Goal: Transaction & Acquisition: Purchase product/service

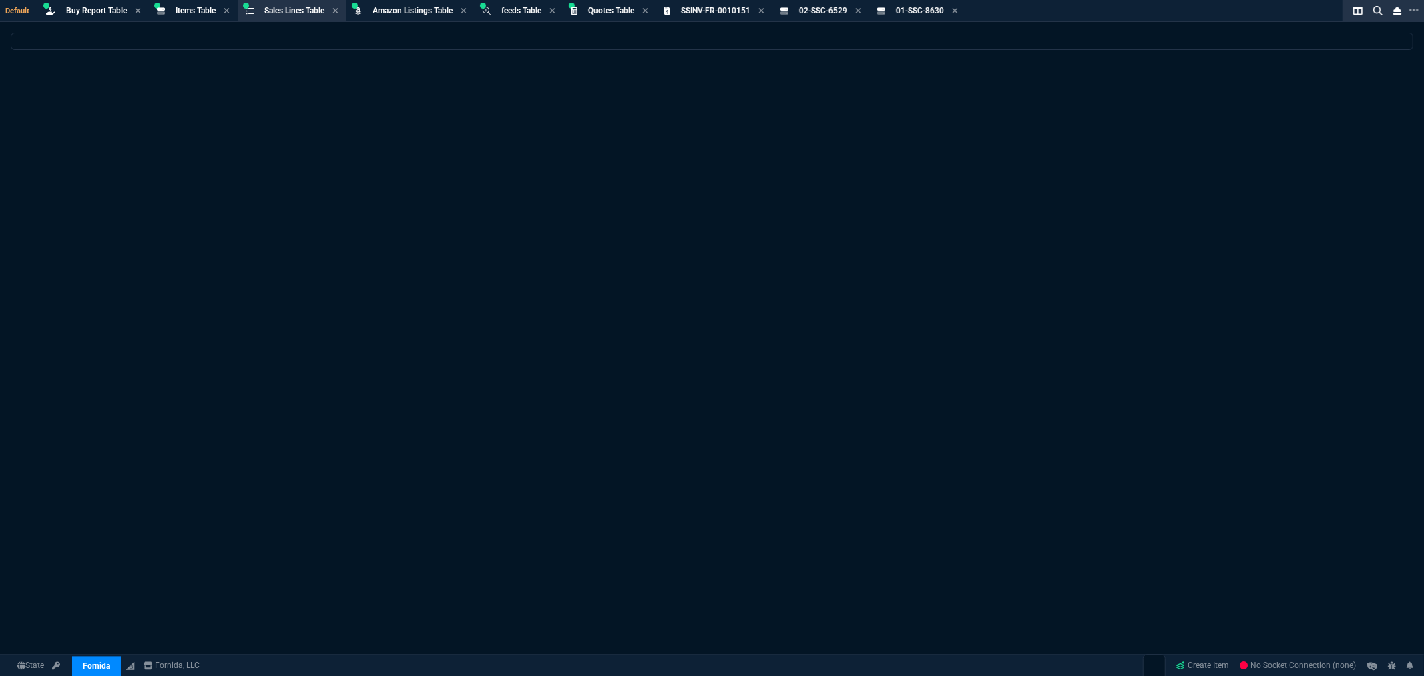
select select "8: NEPT"
select select
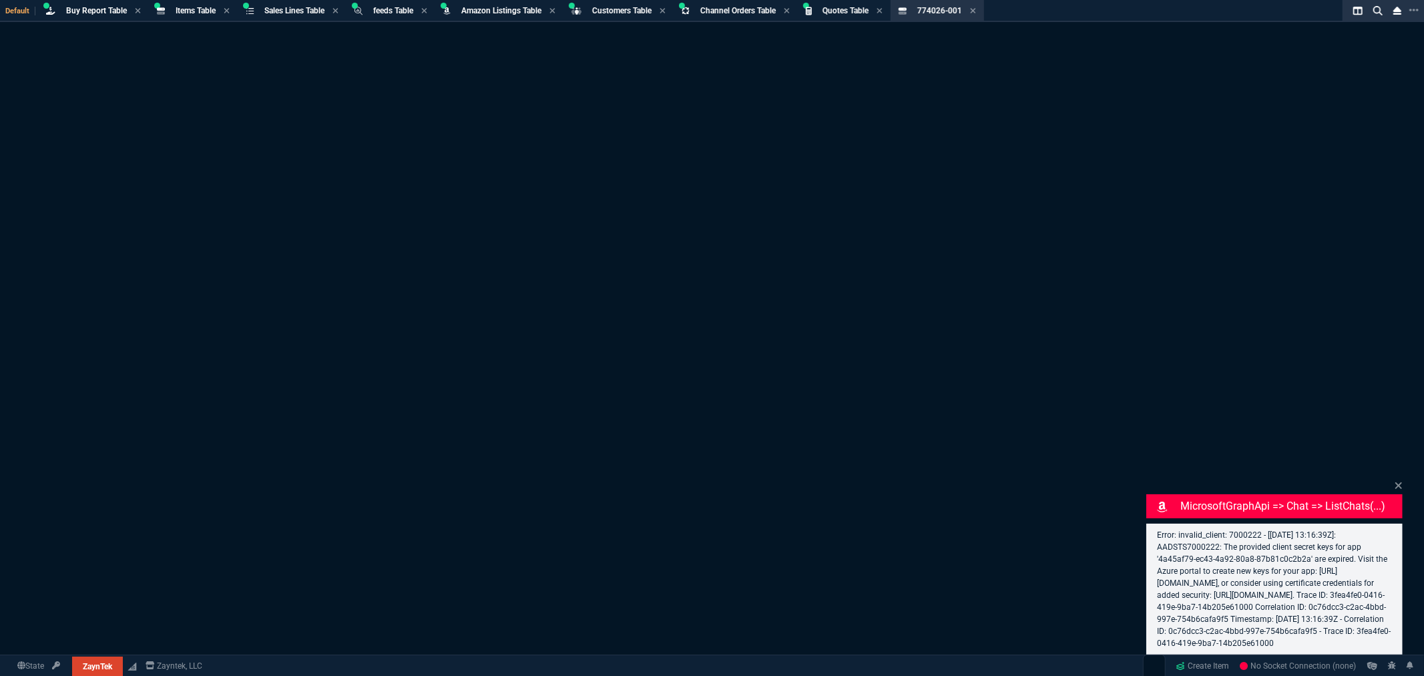
select select "8: NEPT"
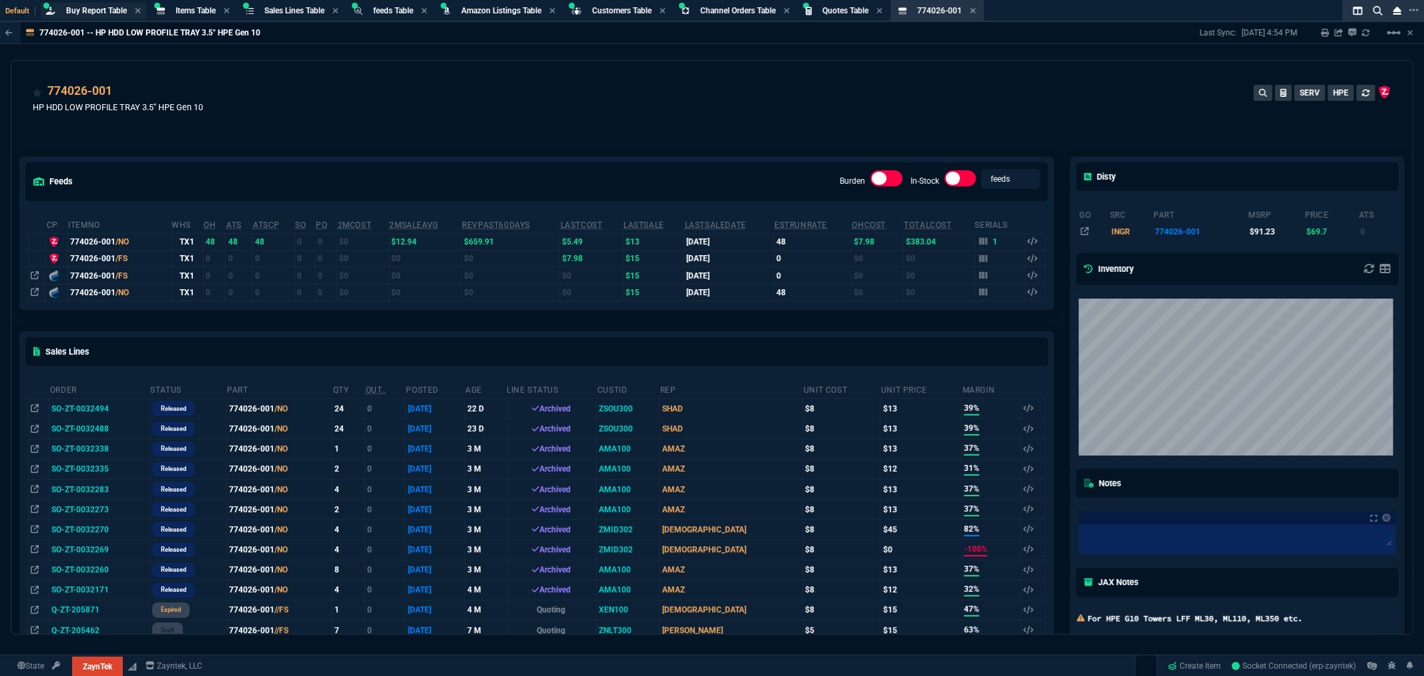
click at [93, 7] on span "Buy Report Table" at bounding box center [96, 10] width 61 height 9
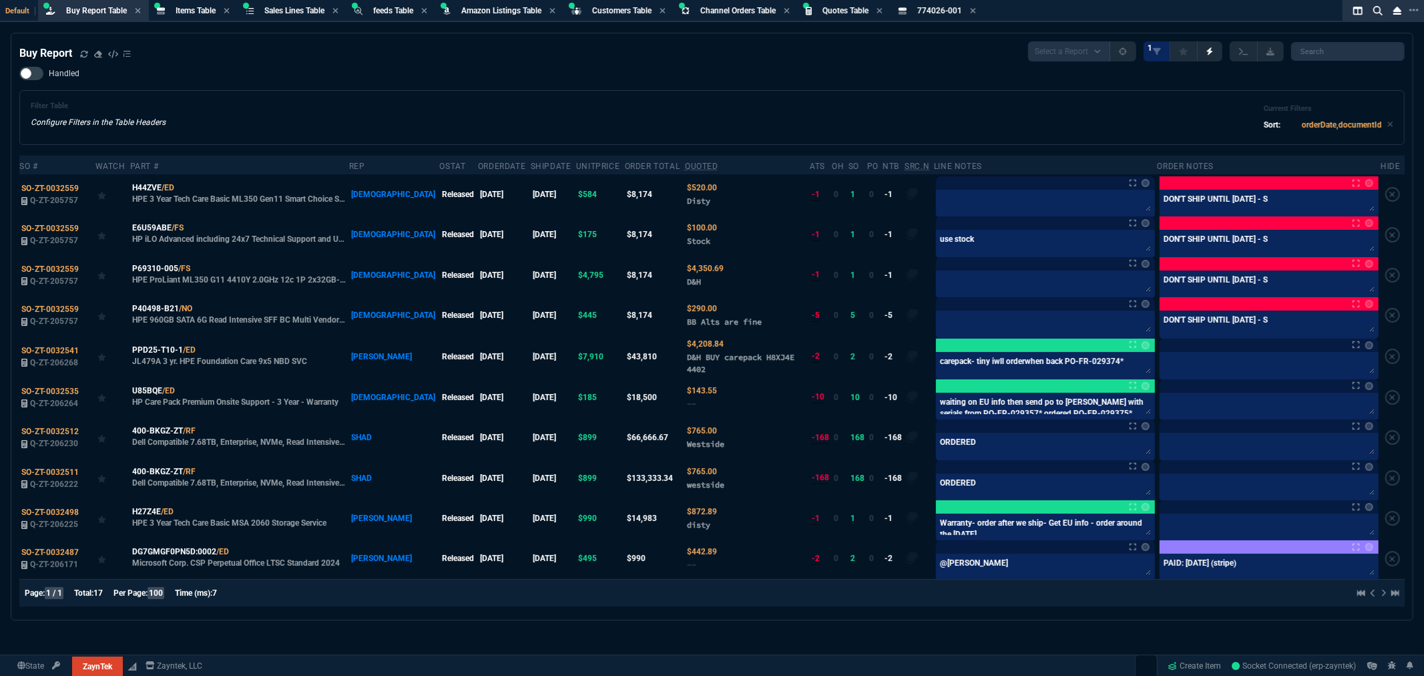
click at [488, 51] on div "Buy Report Select a Report Not Purchased 1" at bounding box center [711, 51] width 1385 height 20
click at [83, 55] on icon at bounding box center [83, 53] width 7 height 7
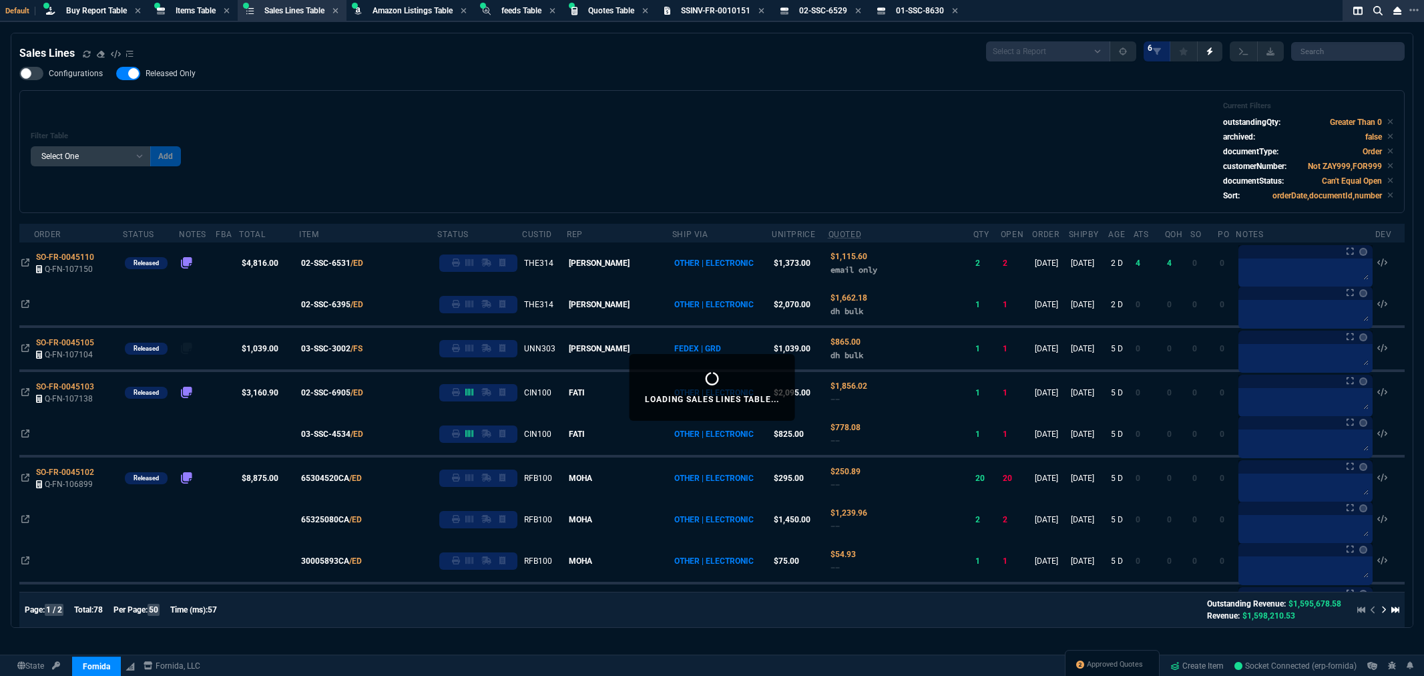
select select "8: NEPT"
select select
click at [446, 112] on div "Filter Table Select One Add Filter () Age () ATS () Cond (itemVariantCode) Cust…" at bounding box center [712, 151] width 1363 height 100
click at [83, 6] on span "Buy Report Table" at bounding box center [96, 10] width 61 height 9
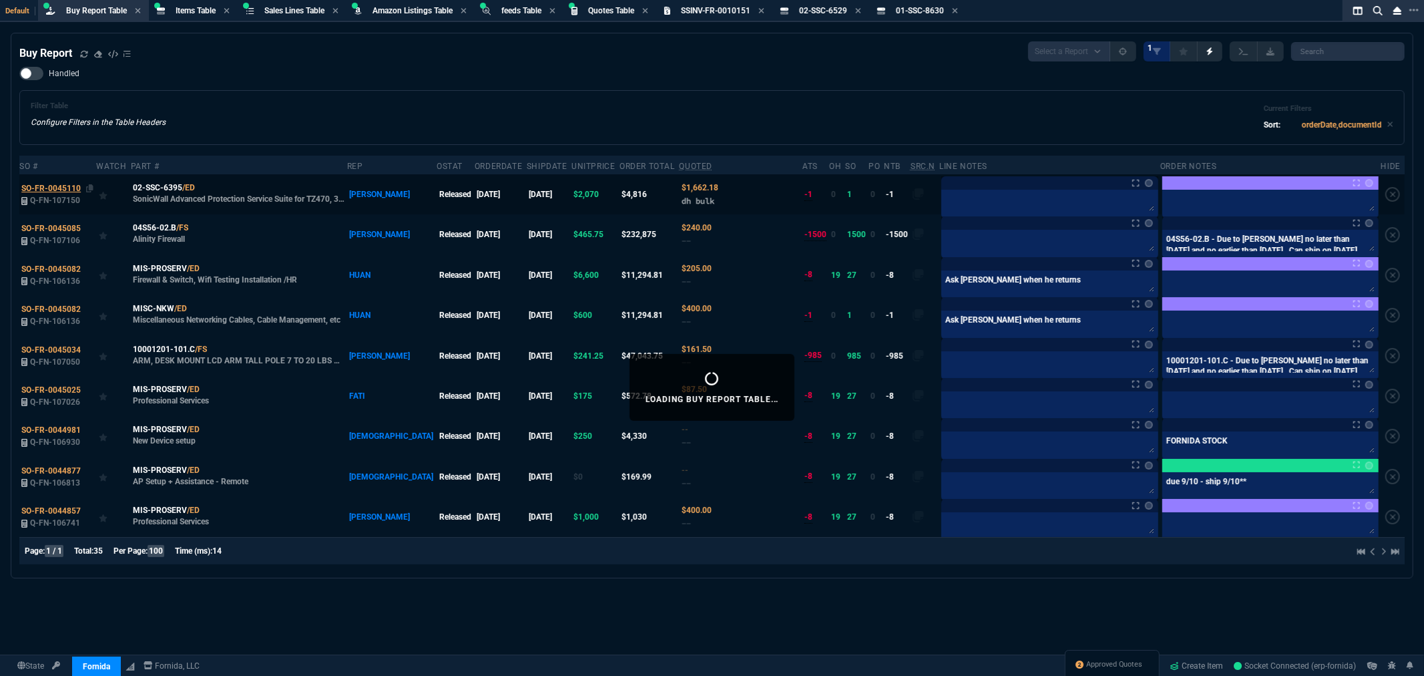
click at [70, 184] on span "SO-FR-0045110" at bounding box center [50, 188] width 59 height 9
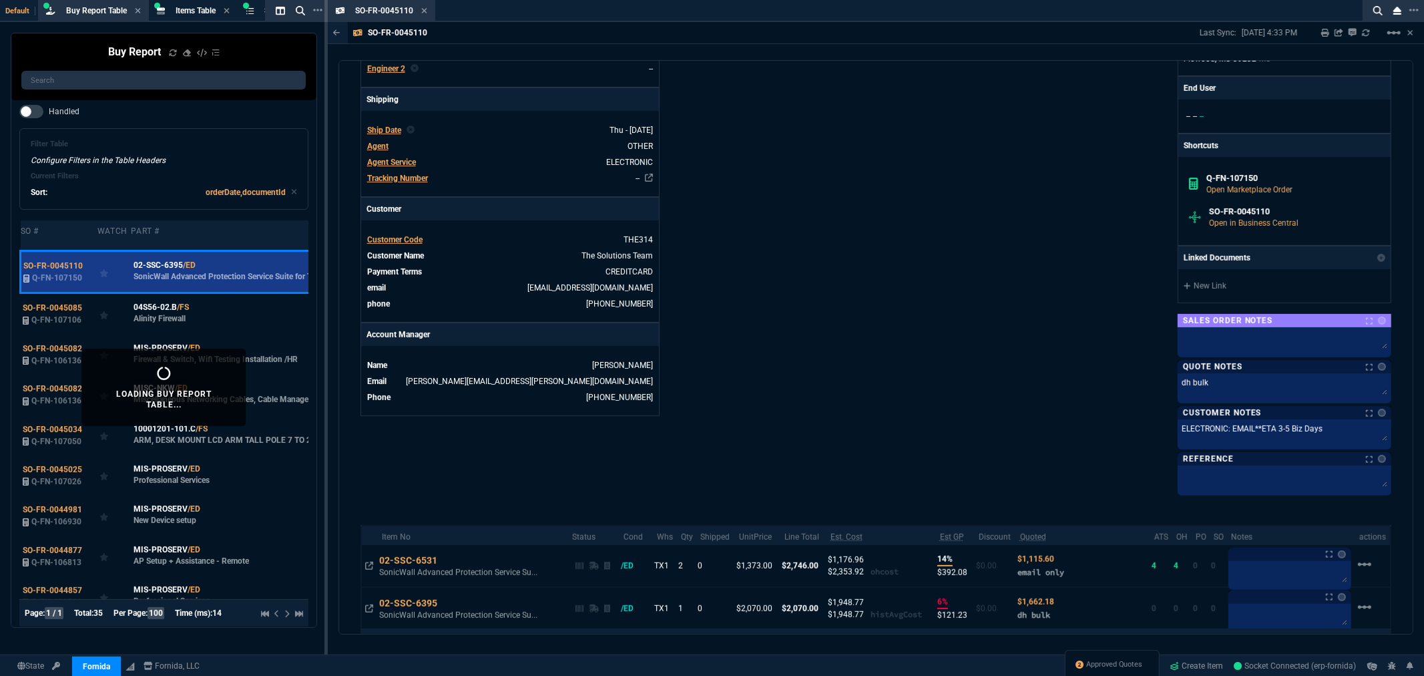
scroll to position [509, 0]
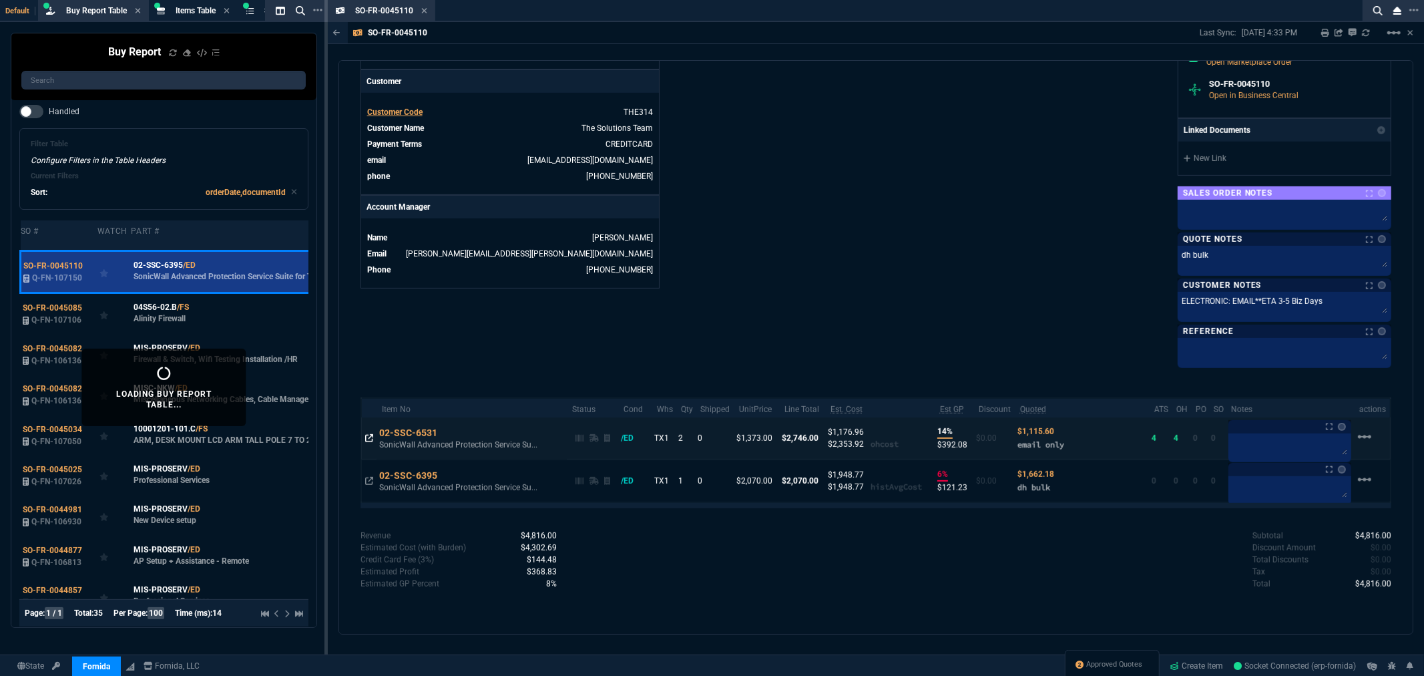
click at [365, 441] on icon at bounding box center [369, 438] width 8 height 8
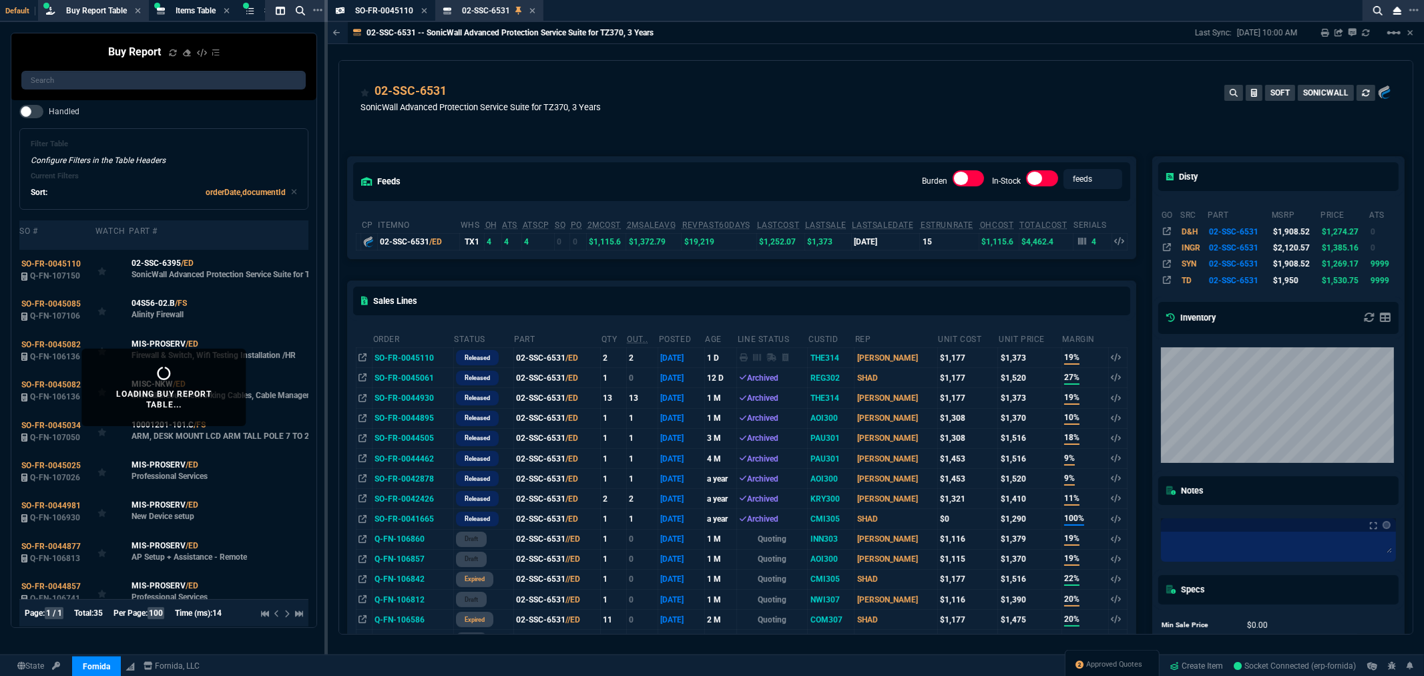
click at [532, 9] on icon at bounding box center [532, 10] width 5 height 5
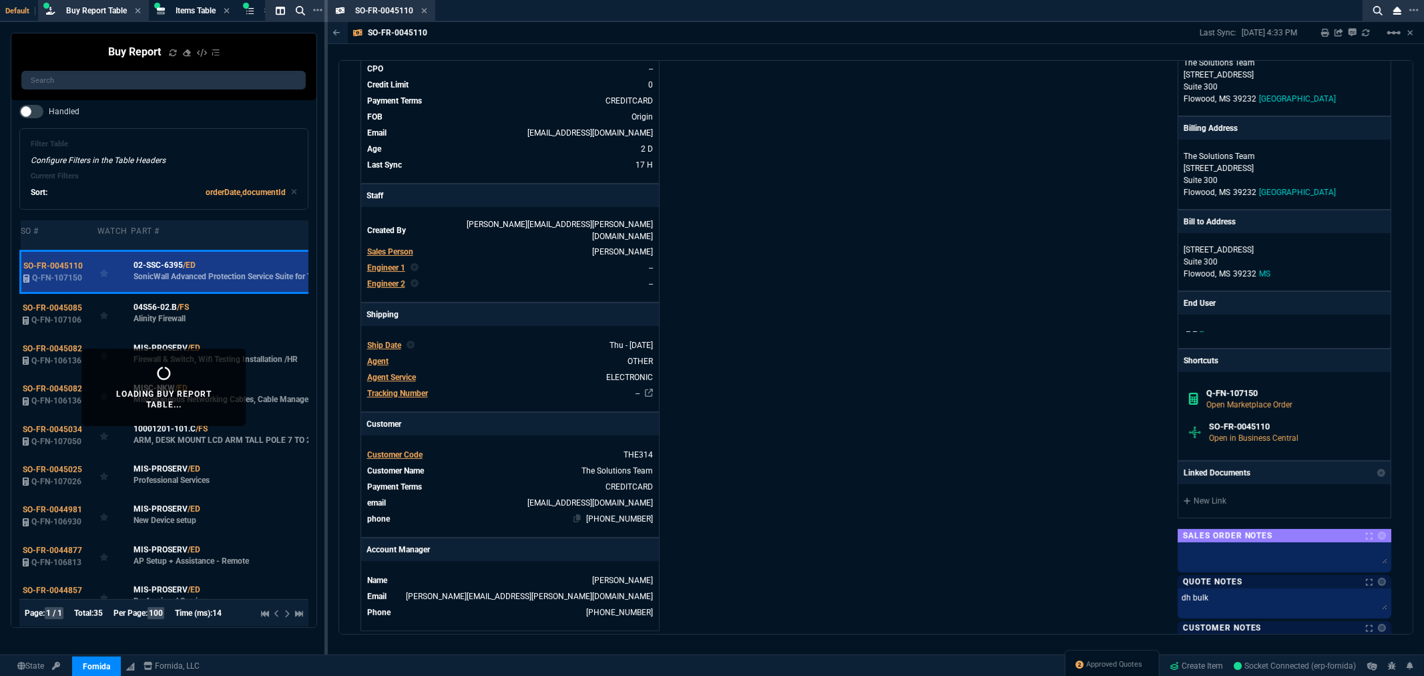
scroll to position [63, 0]
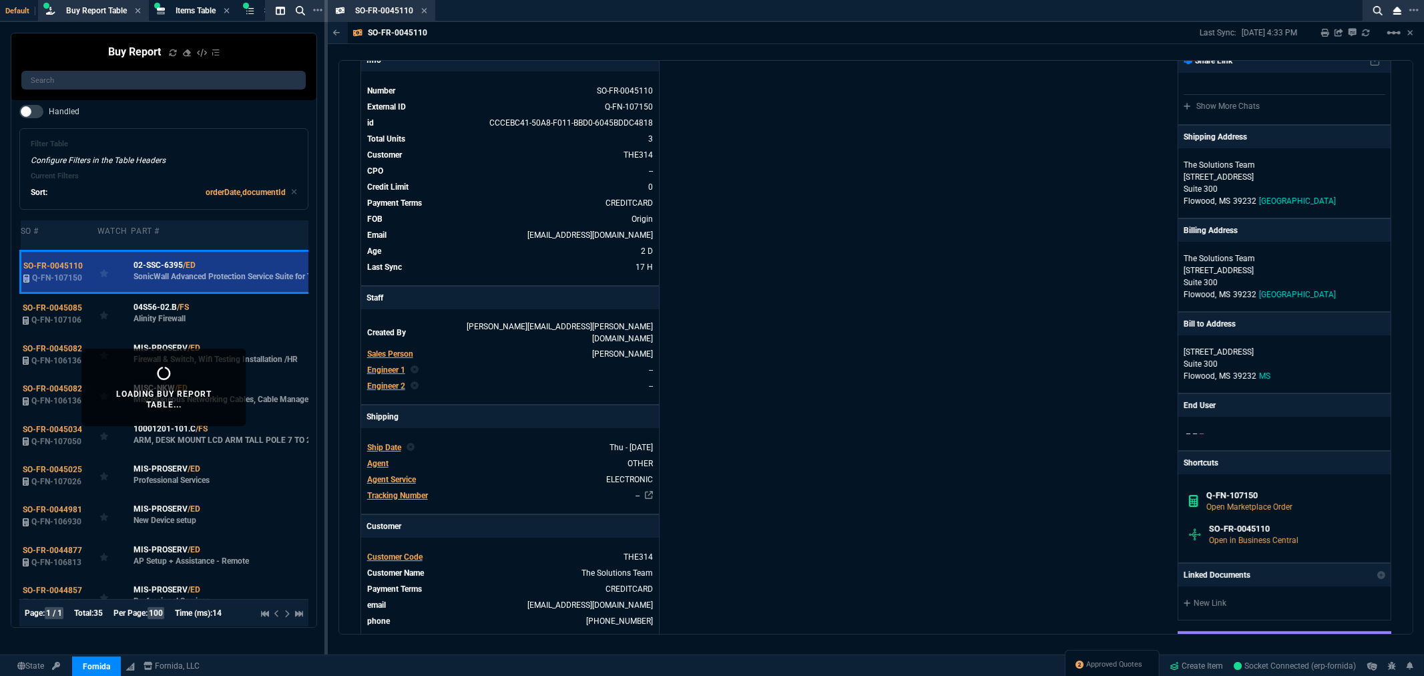
click at [422, 8] on icon at bounding box center [424, 10] width 5 height 5
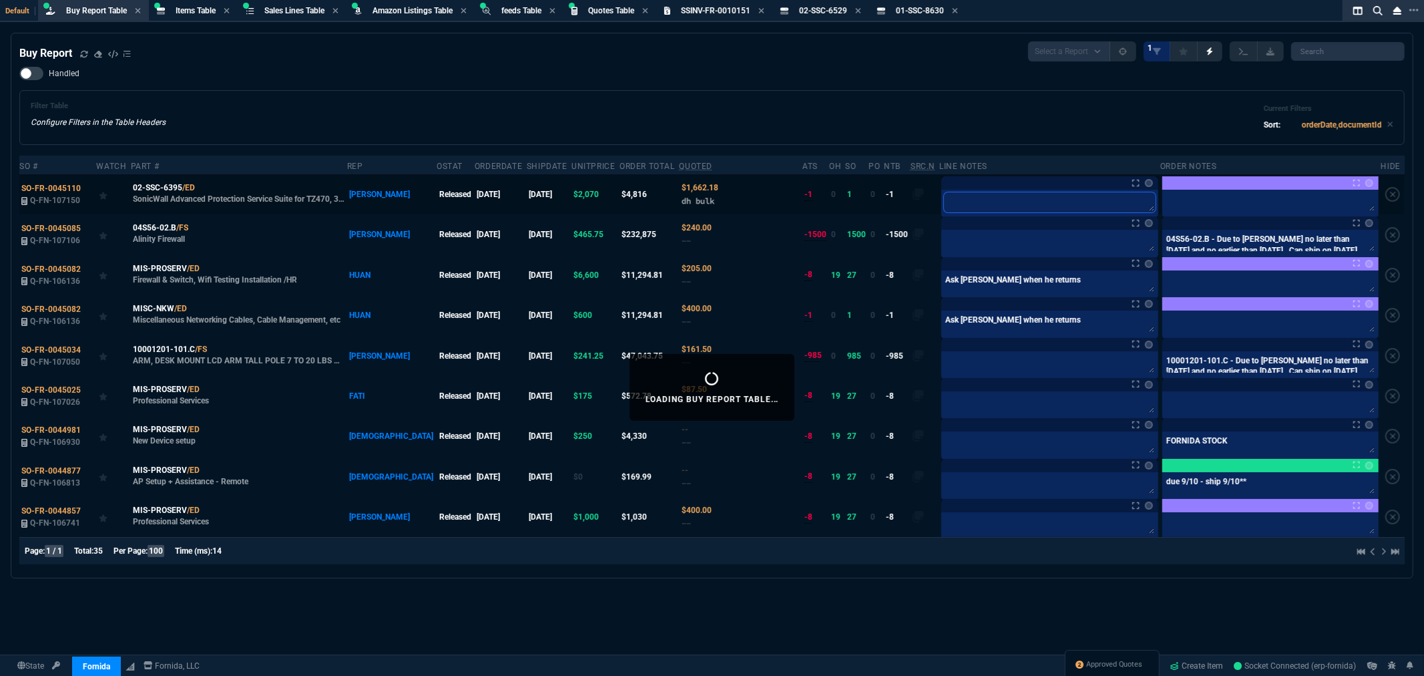
click at [996, 196] on textarea at bounding box center [1049, 202] width 211 height 20
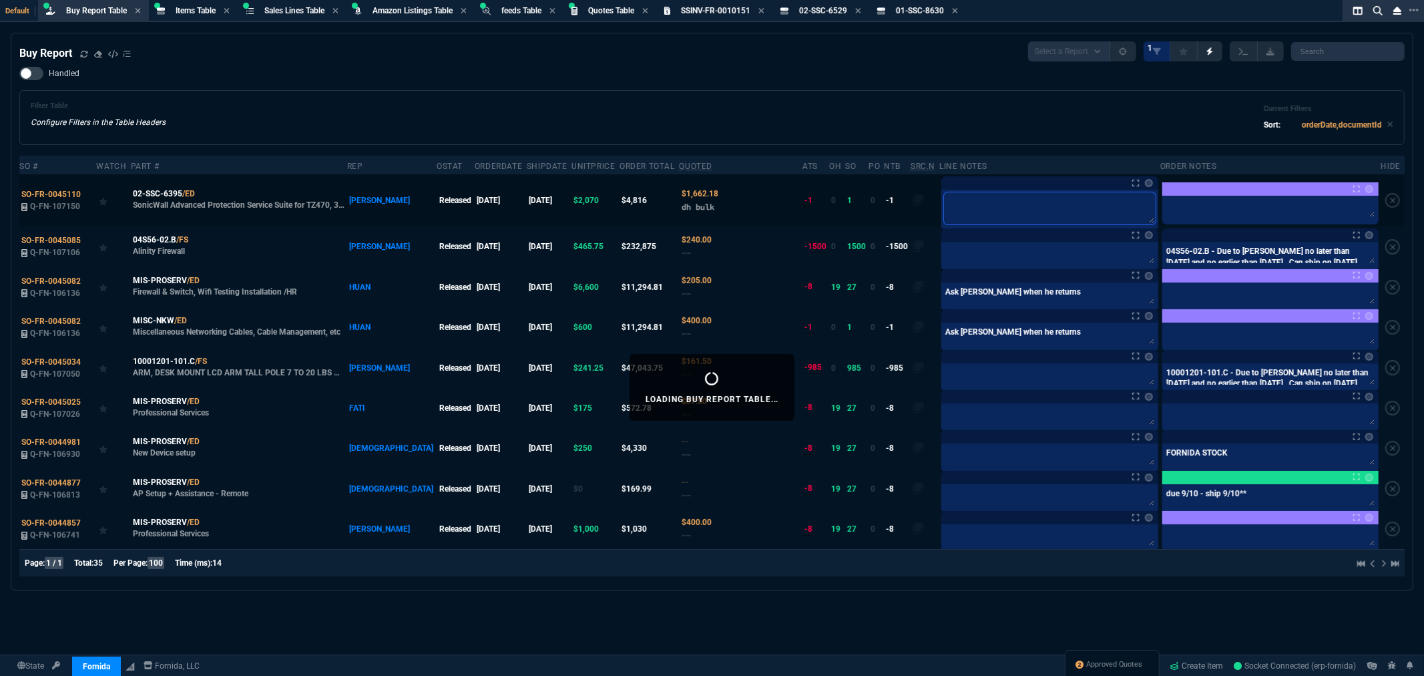
type textarea "o"
type textarea "on"
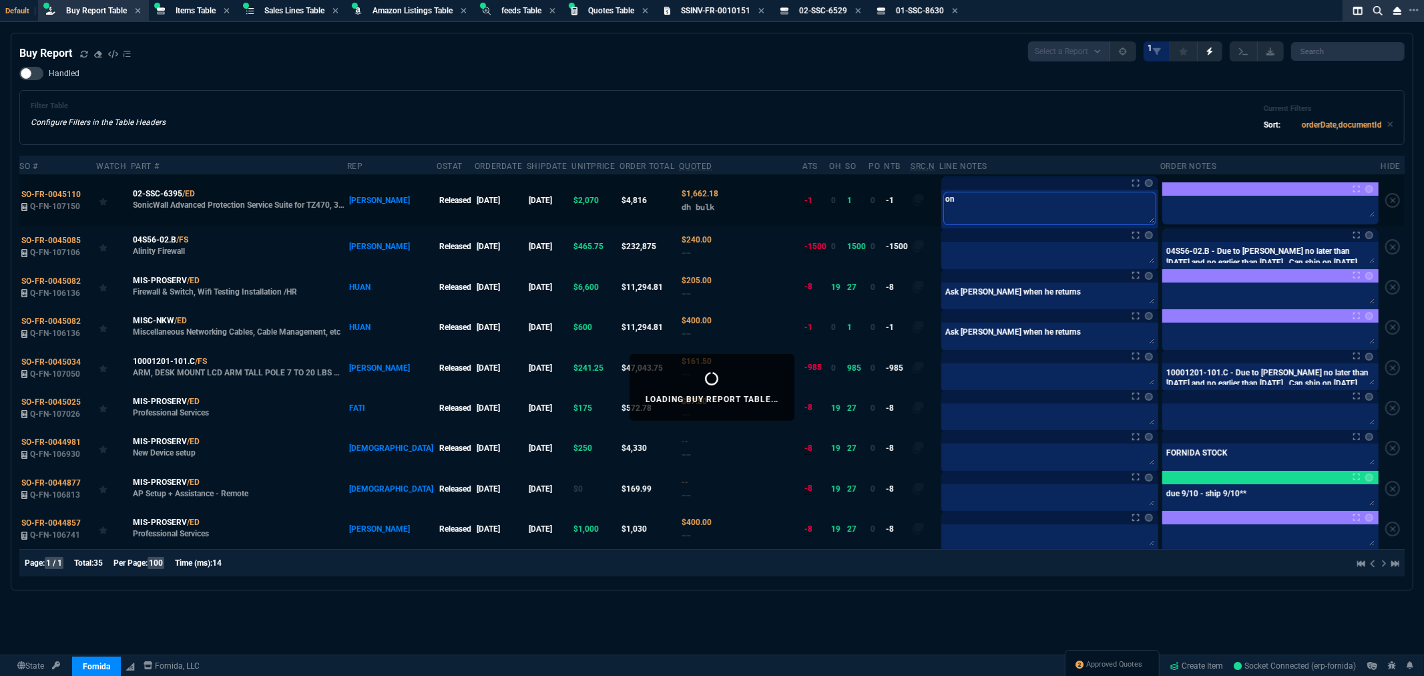
type textarea "on"
type textarea "on b"
type textarea "on bu"
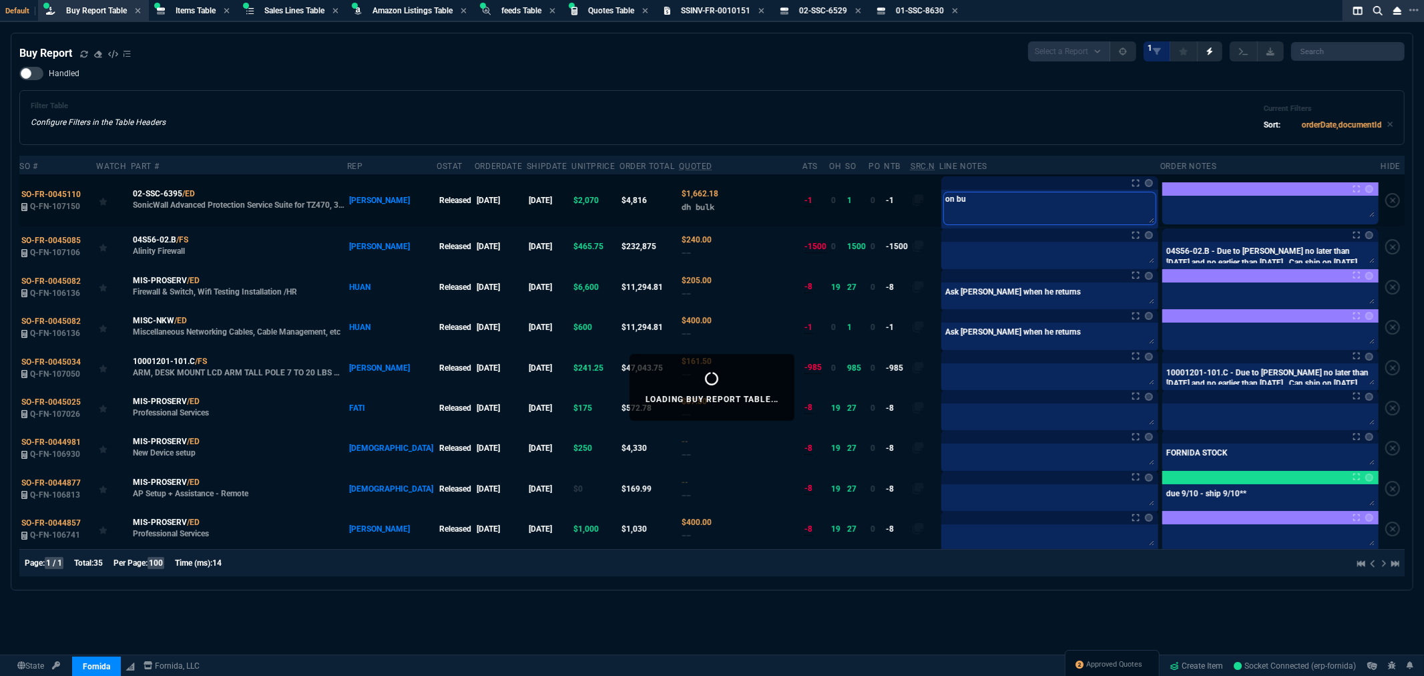
type textarea "on bul"
type textarea "on bulk"
type textarea "on bulk b"
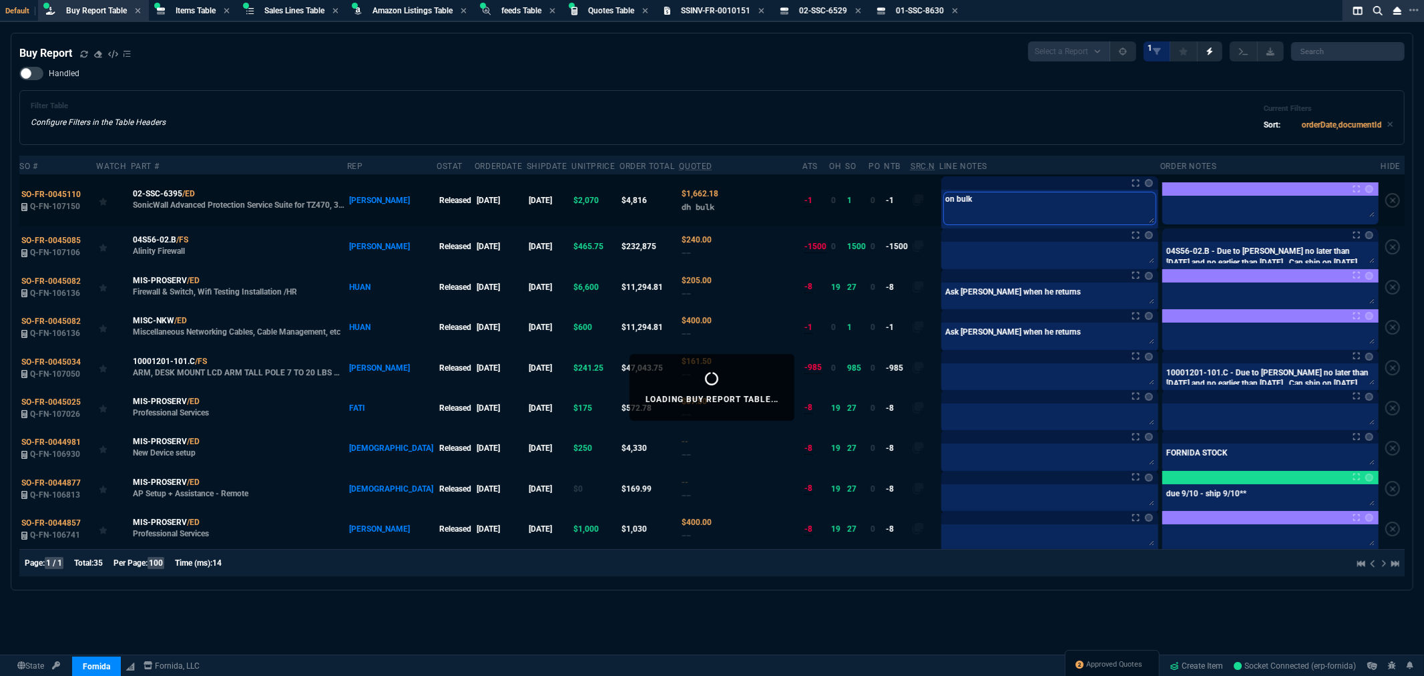
type textarea "on bulk b"
type textarea "on bulk bu"
type textarea "on bulk buy"
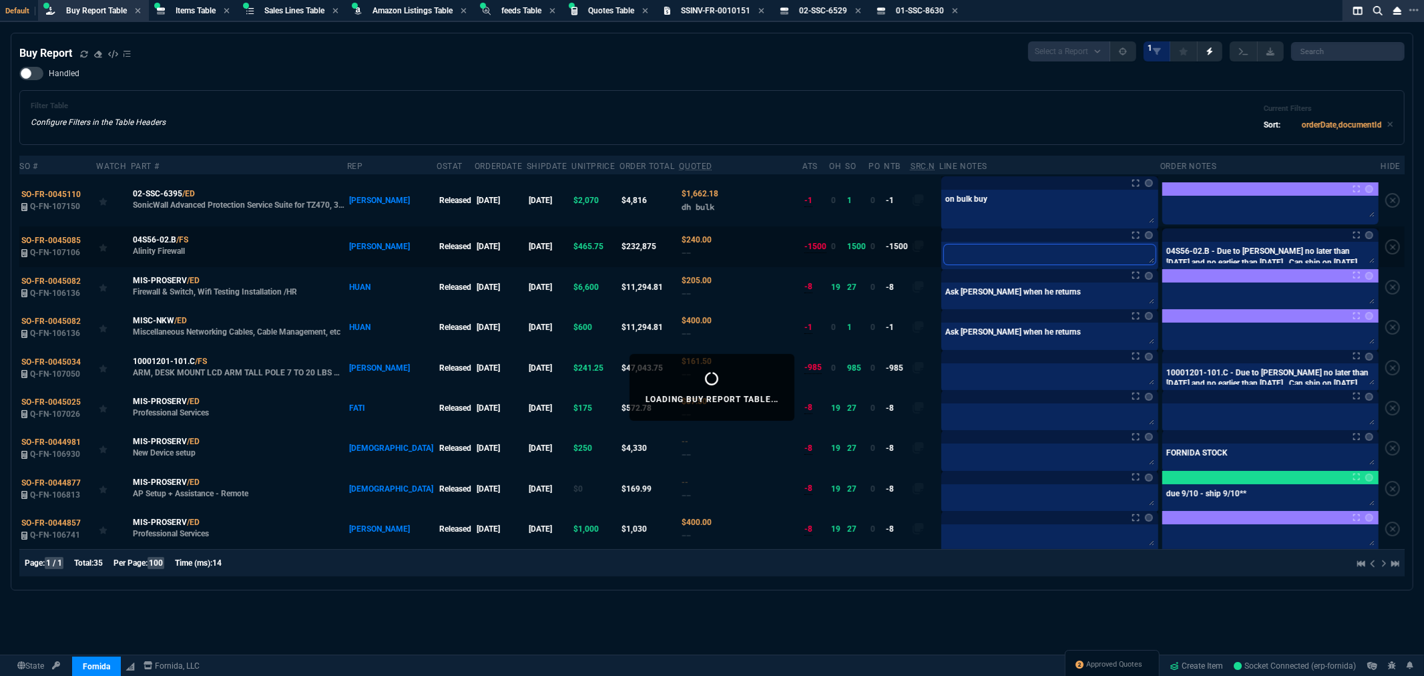
click at [944, 247] on textarea at bounding box center [1049, 254] width 211 height 20
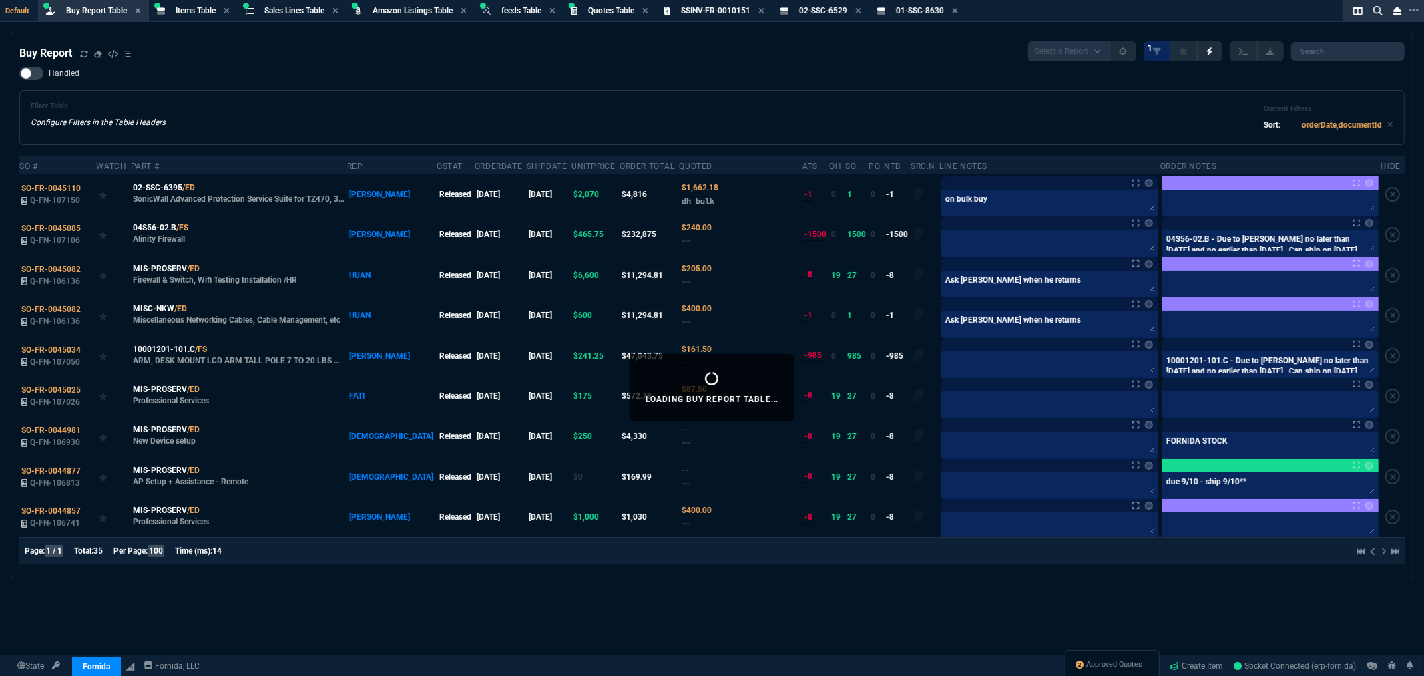
click at [588, 105] on div "Filter Table Configure Filters in the Table Headers Current Filters Sort: order…" at bounding box center [712, 117] width 1363 height 32
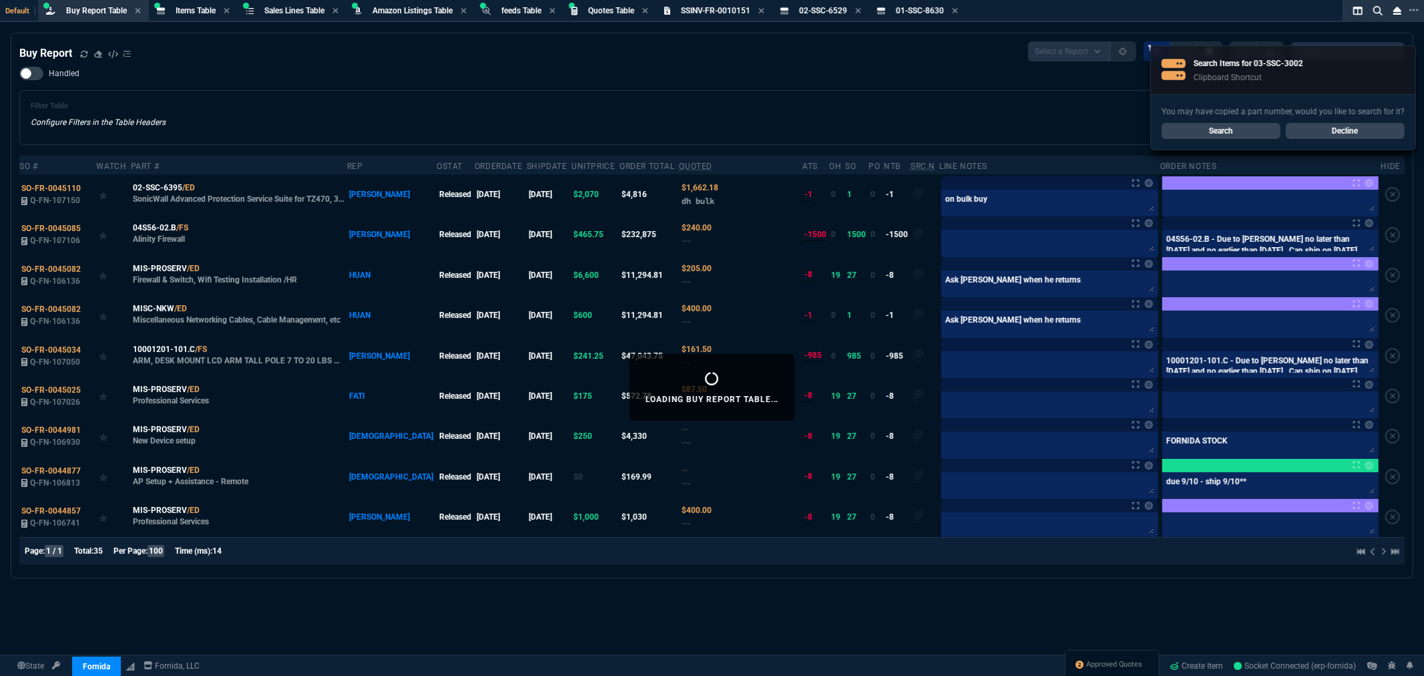
click at [1232, 135] on link "Search" at bounding box center [1221, 131] width 119 height 16
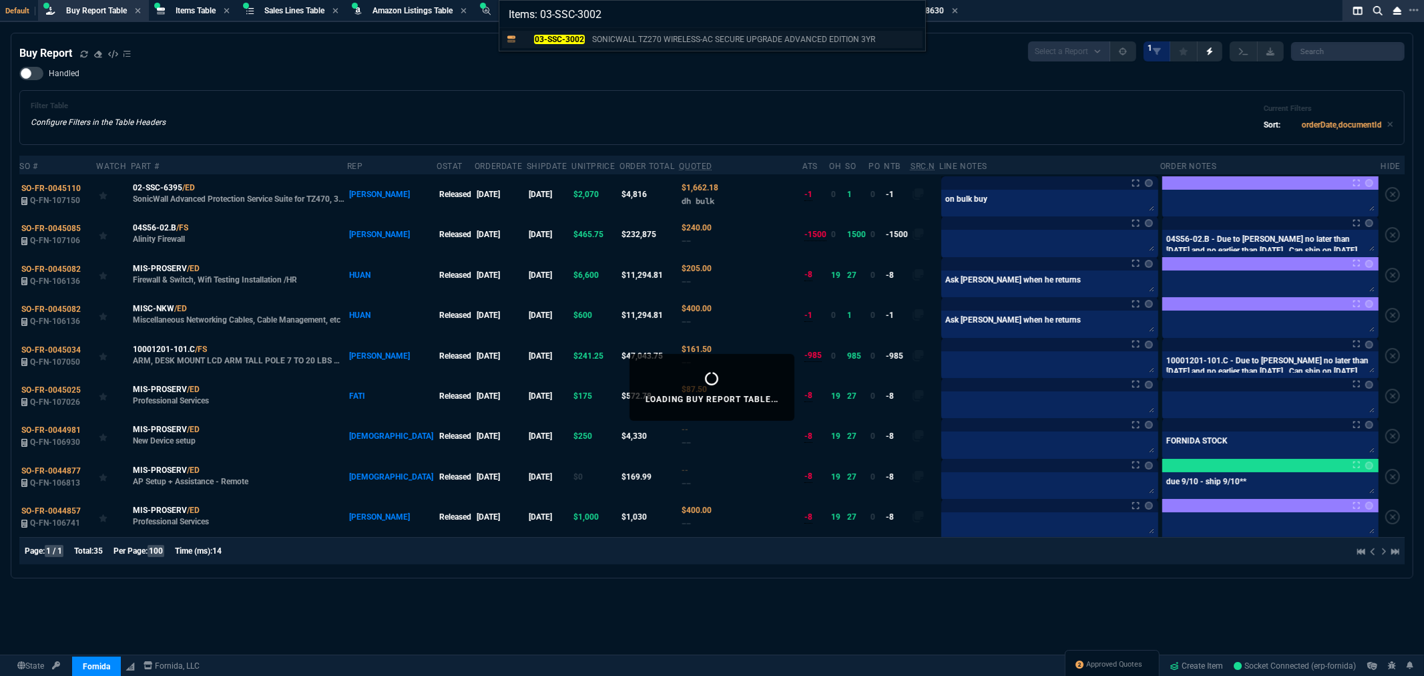
click at [559, 37] on mark "03-SSC-3002" at bounding box center [559, 39] width 50 height 9
